Goal: Task Accomplishment & Management: Use online tool/utility

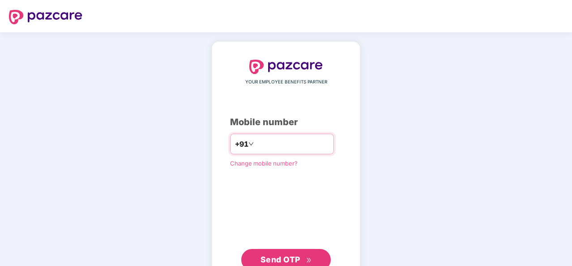
click at [272, 151] on div "+91" at bounding box center [282, 143] width 104 height 21
click at [263, 142] on input "number" at bounding box center [292, 144] width 73 height 14
type input "**********"
click at [309, 255] on span "Send OTP" at bounding box center [286, 259] width 51 height 13
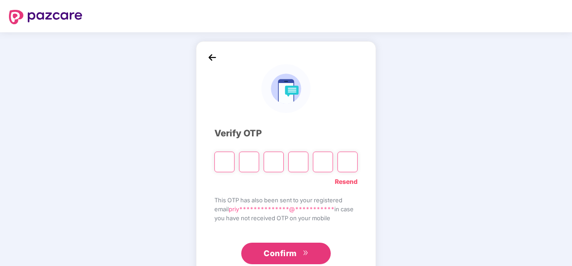
type input "*"
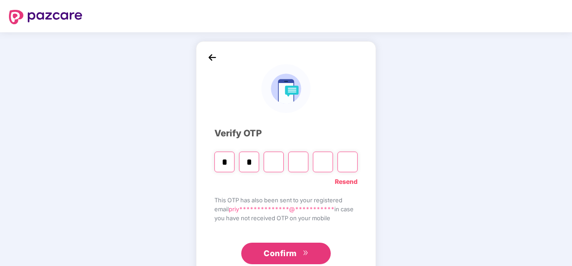
type input "*"
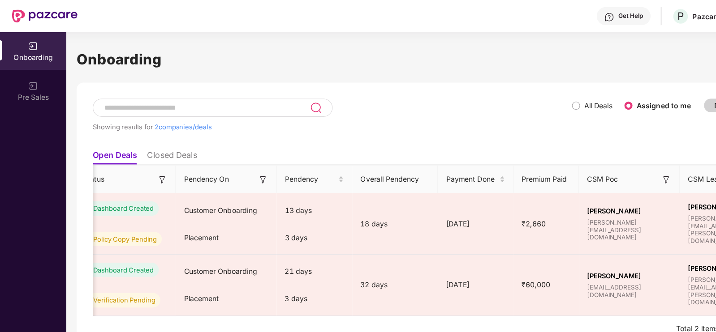
scroll to position [0, 309]
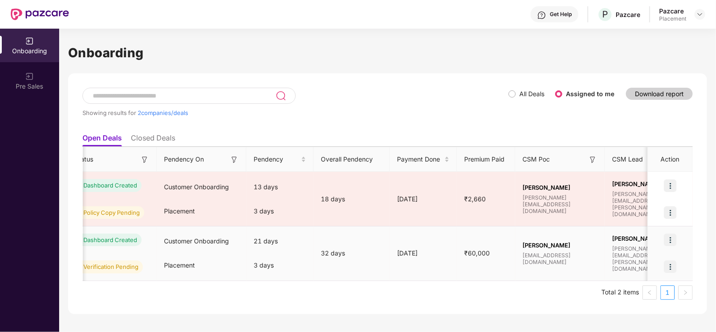
drag, startPoint x: 555, startPoint y: 1, endPoint x: 440, endPoint y: 267, distance: 289.8
click at [440, 265] on td "[DATE]" at bounding box center [423, 254] width 67 height 55
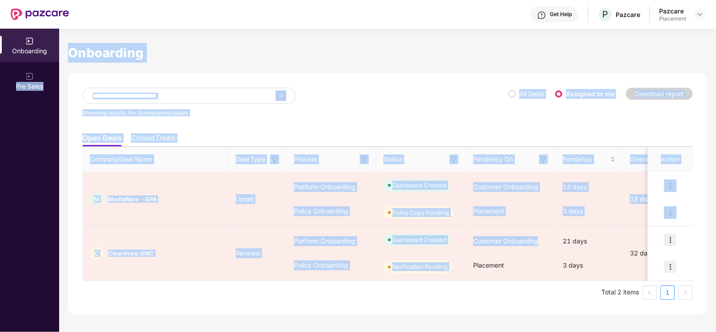
drag, startPoint x: 164, startPoint y: 270, endPoint x: 3, endPoint y: 354, distance: 182.0
click at [3, 265] on html "Get Help P Pazcare Pazcare Placement Onboarding Pre Sales Onboarding Showing re…" at bounding box center [358, 166] width 716 height 332
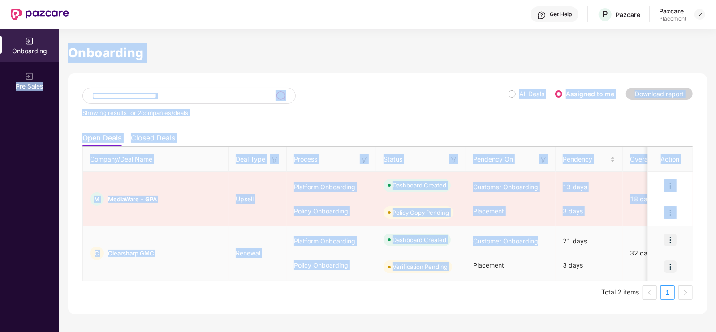
scroll to position [0, 0]
click at [459, 265] on div "Verification Pending" at bounding box center [421, 266] width 90 height 27
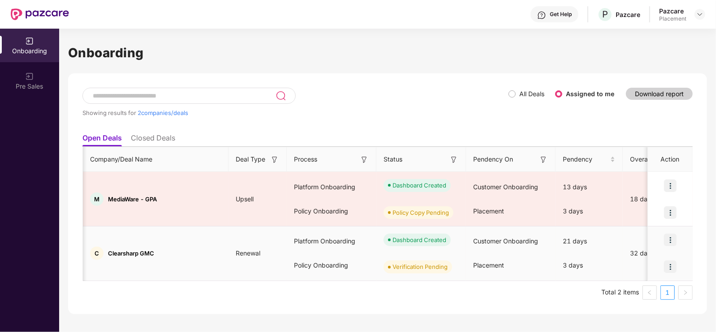
click at [572, 265] on img at bounding box center [670, 267] width 13 height 13
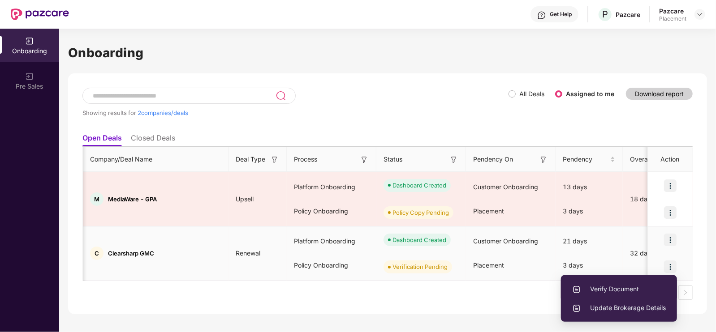
click at [572, 265] on span "Verify Document" at bounding box center [619, 289] width 94 height 10
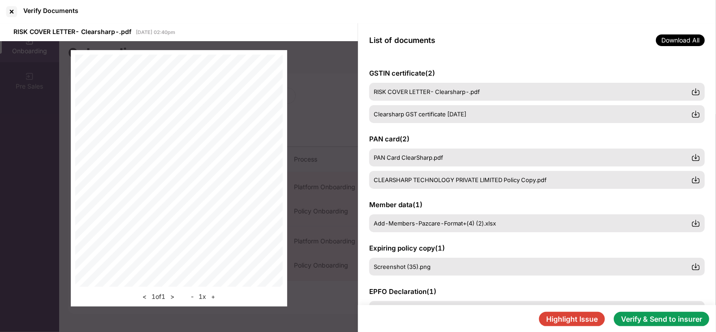
click at [572, 265] on button "Verify & Send to insurer" at bounding box center [660, 319] width 95 height 14
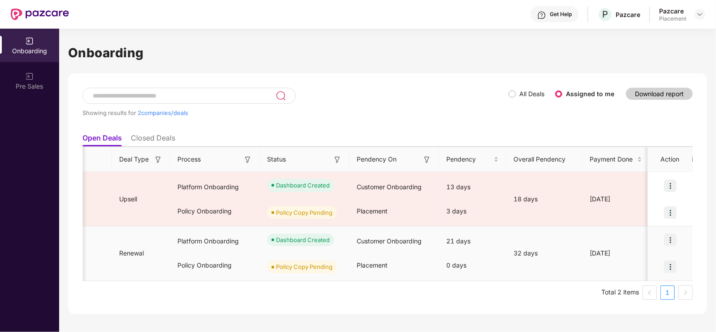
scroll to position [0, 117]
click at [572, 265] on img at bounding box center [670, 267] width 13 height 13
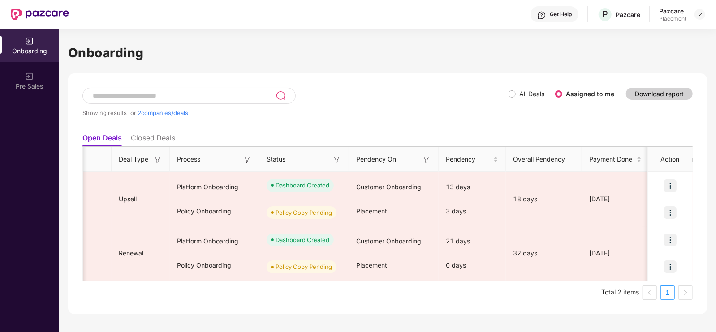
click at [473, 265] on ul "Total 2 items 1" at bounding box center [387, 293] width 610 height 14
